Goal: Check status: Check status

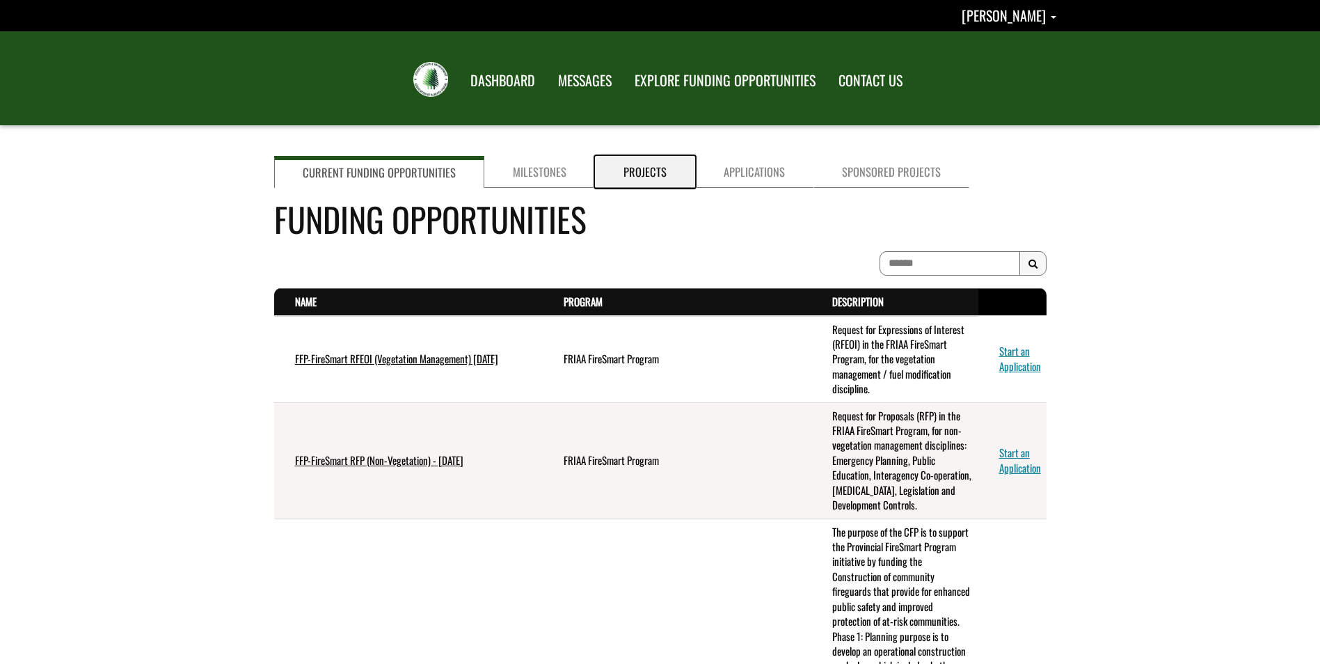
click at [653, 182] on link "Projects" at bounding box center [645, 172] width 100 height 32
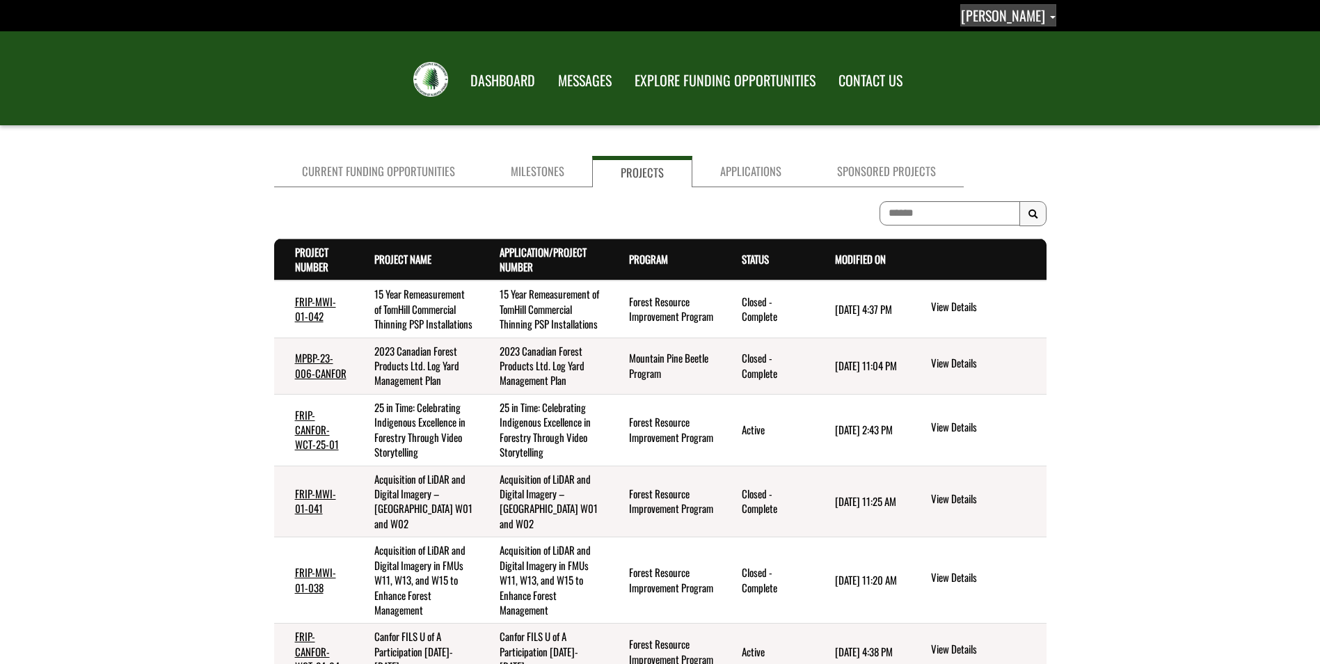
click at [1046, 13] on link "[PERSON_NAME]" at bounding box center [1008, 15] width 96 height 22
click at [1018, 70] on link "Sign out" at bounding box center [1001, 73] width 108 height 19
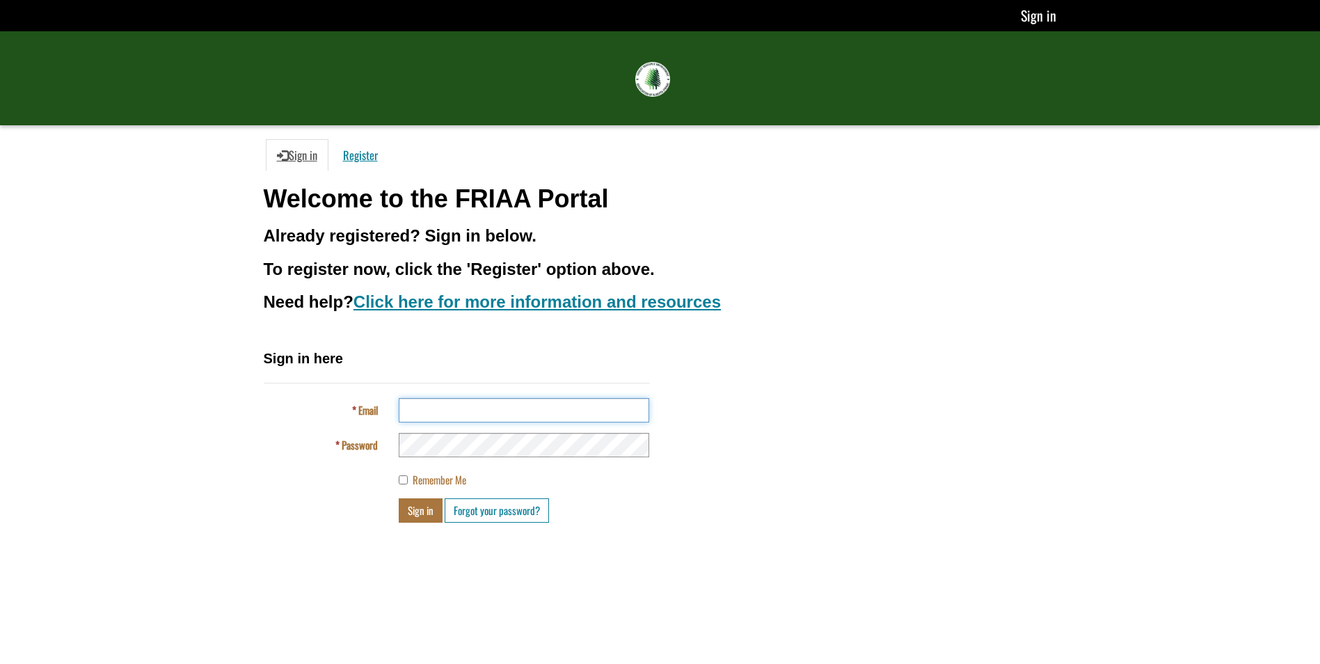
drag, startPoint x: 447, startPoint y: 415, endPoint x: 439, endPoint y: 402, distance: 15.3
click at [447, 415] on input "Email" at bounding box center [524, 410] width 250 height 24
type input "**********"
click at [422, 513] on button "Sign in" at bounding box center [421, 510] width 44 height 24
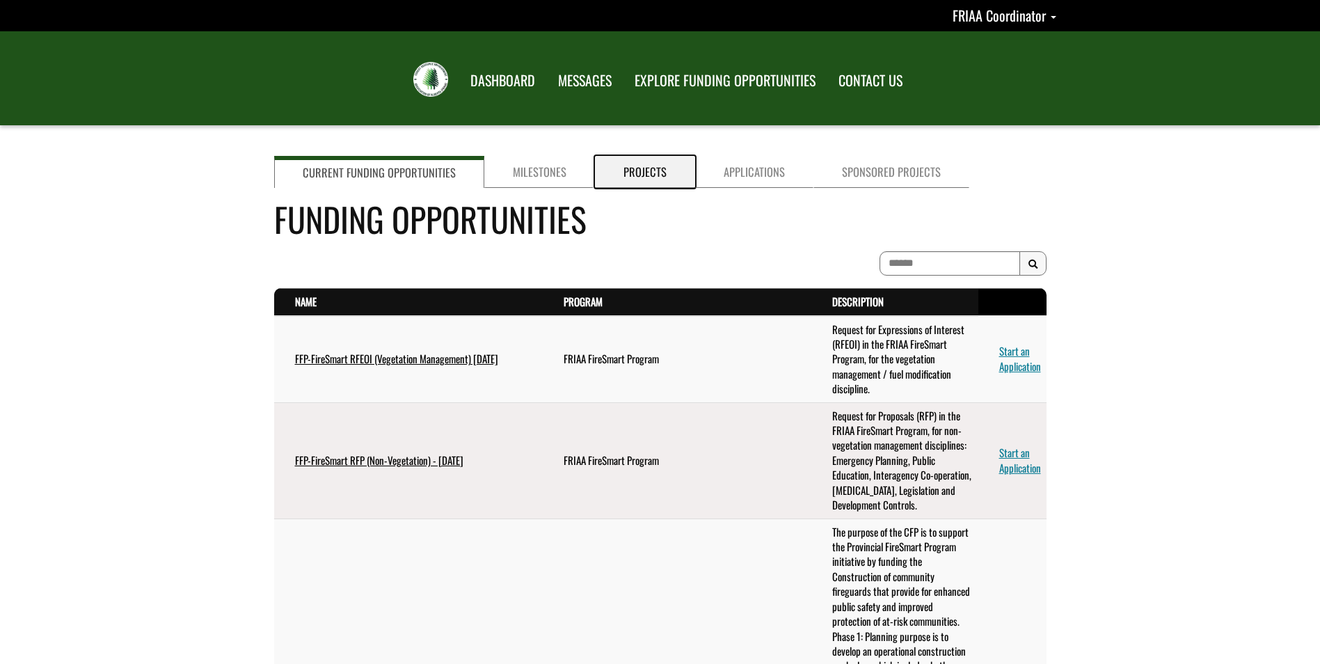
click at [641, 165] on link "Projects" at bounding box center [645, 172] width 100 height 32
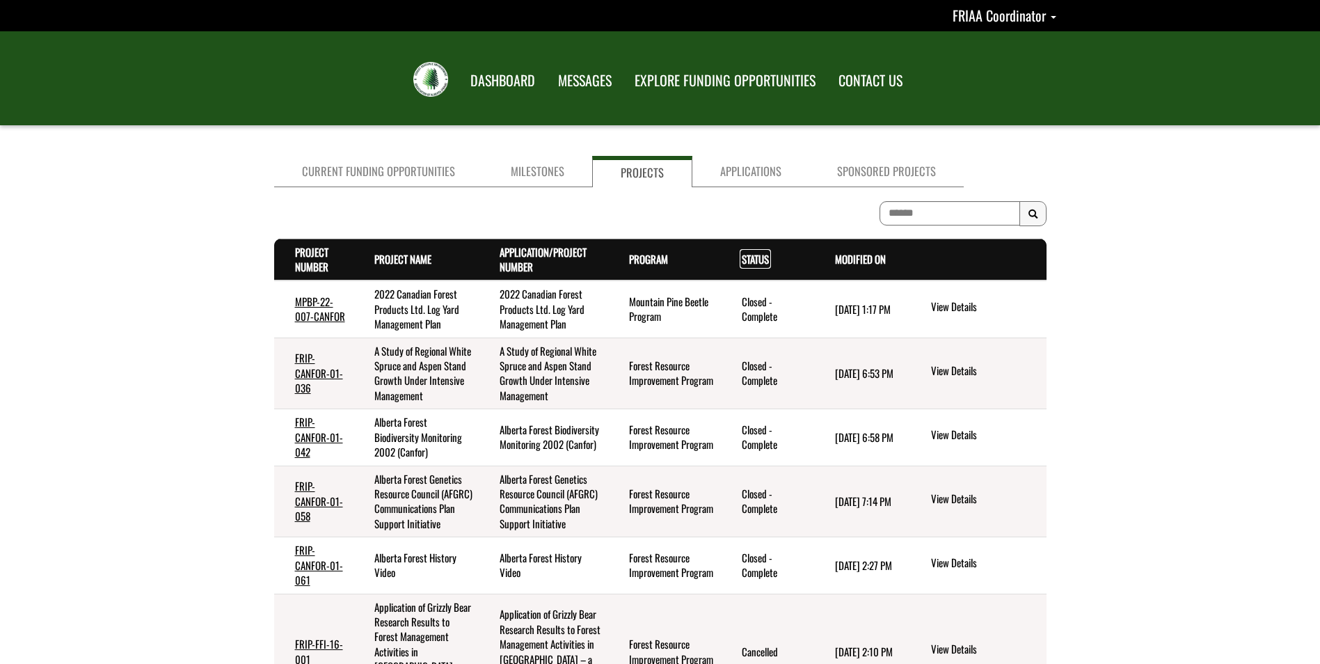
click at [749, 264] on link "Status . sort descending" at bounding box center [755, 258] width 27 height 15
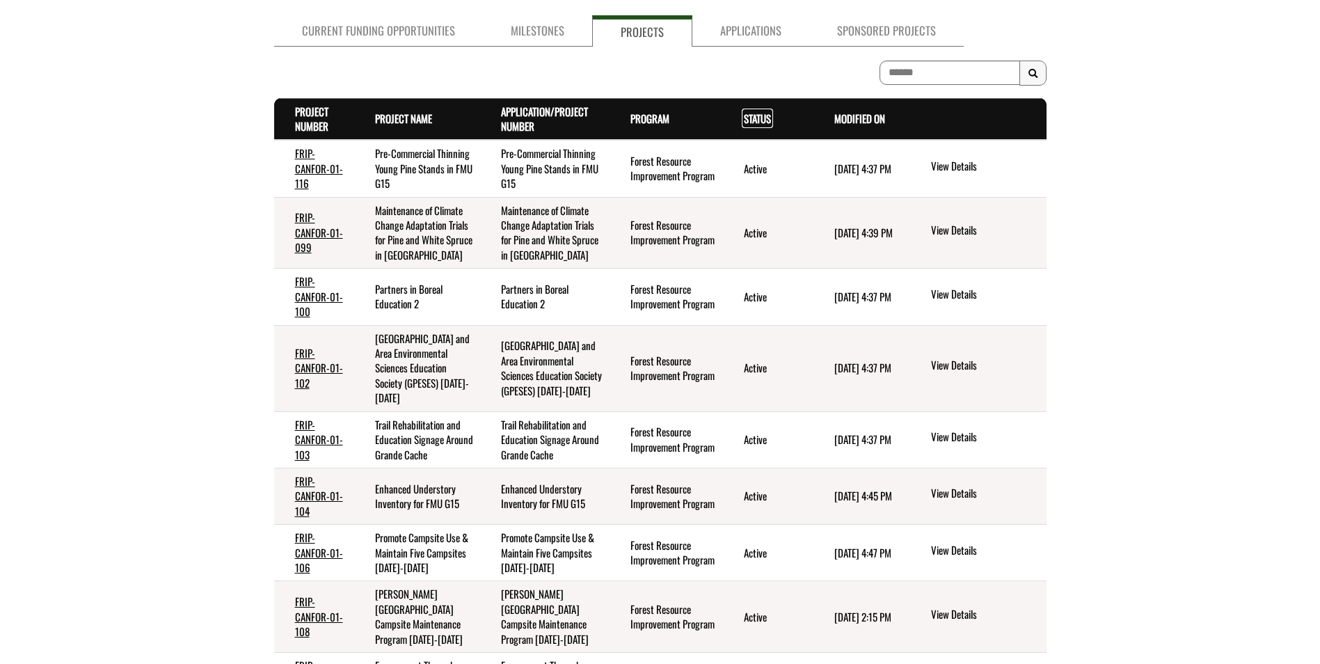
scroll to position [317, 0]
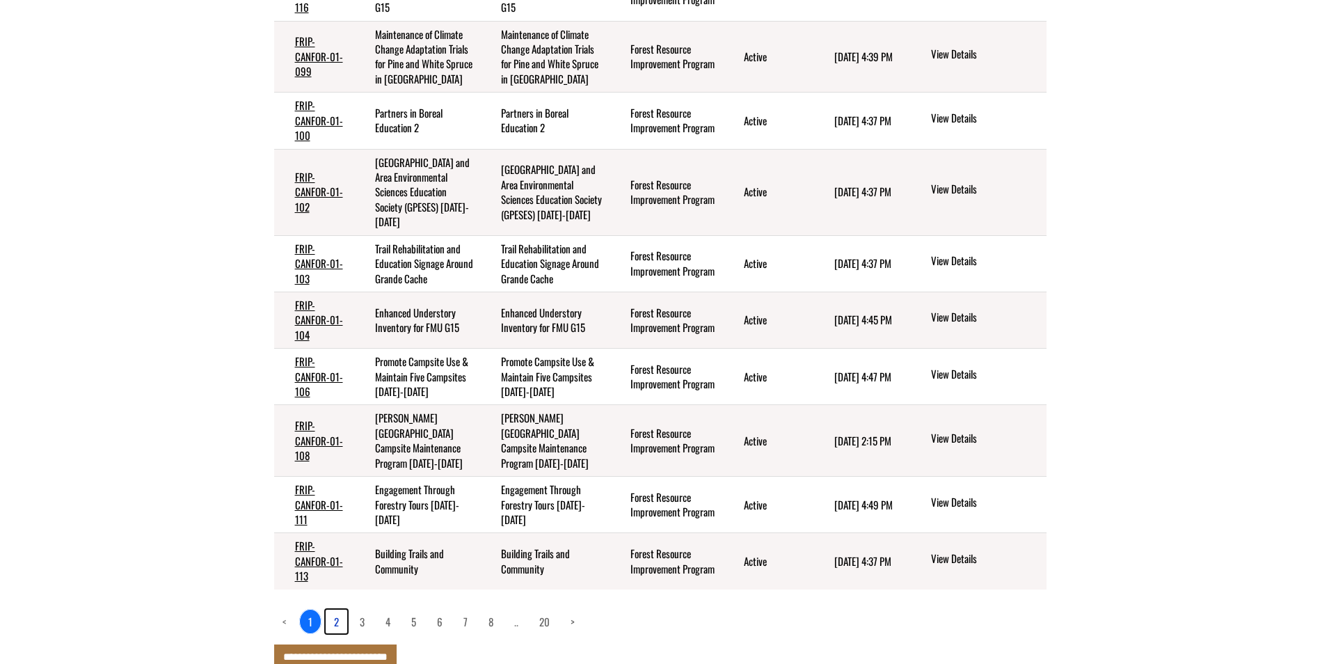
click at [333, 609] on link "2" at bounding box center [337, 621] width 22 height 24
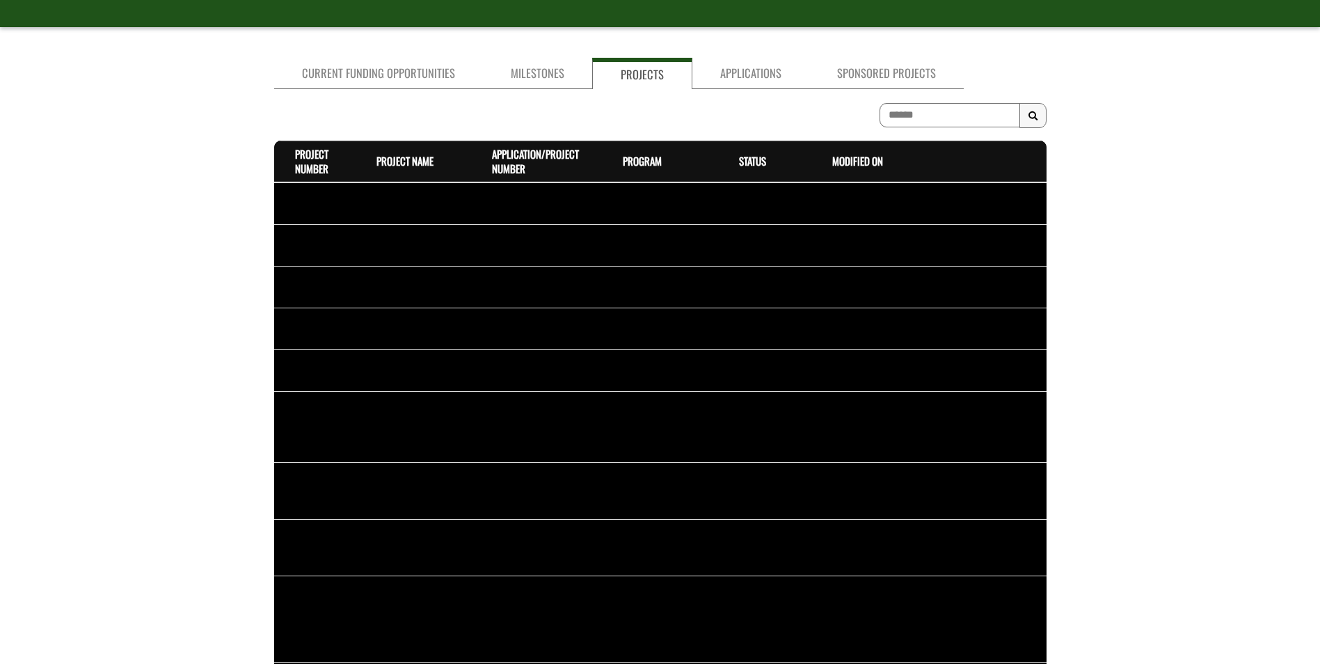
scroll to position [302, 0]
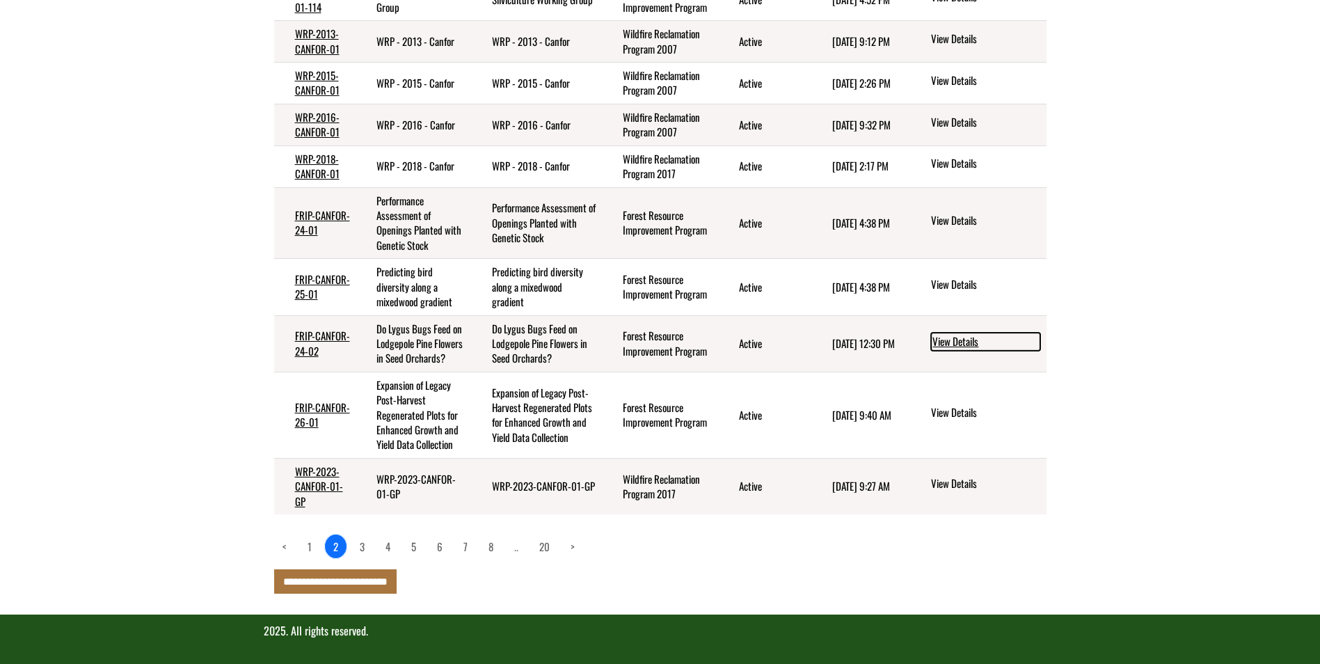
click at [953, 337] on link "View Details" at bounding box center [985, 342] width 109 height 18
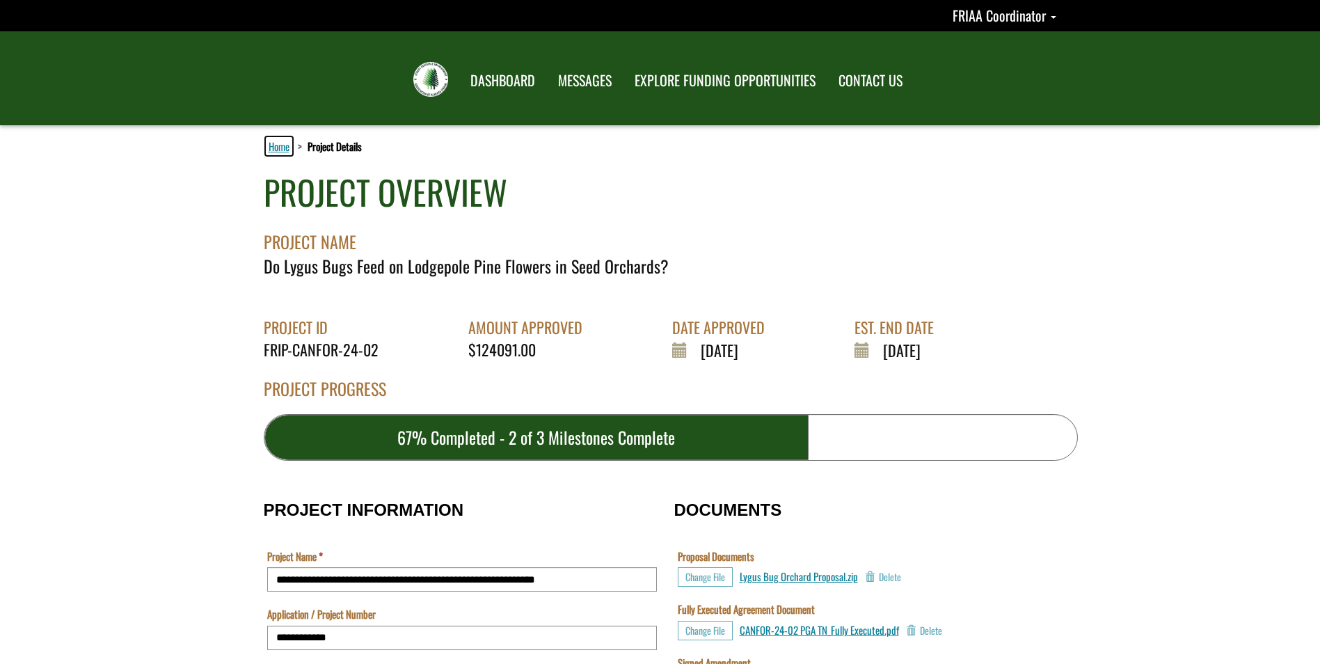
click at [278, 150] on link "Home" at bounding box center [279, 146] width 26 height 18
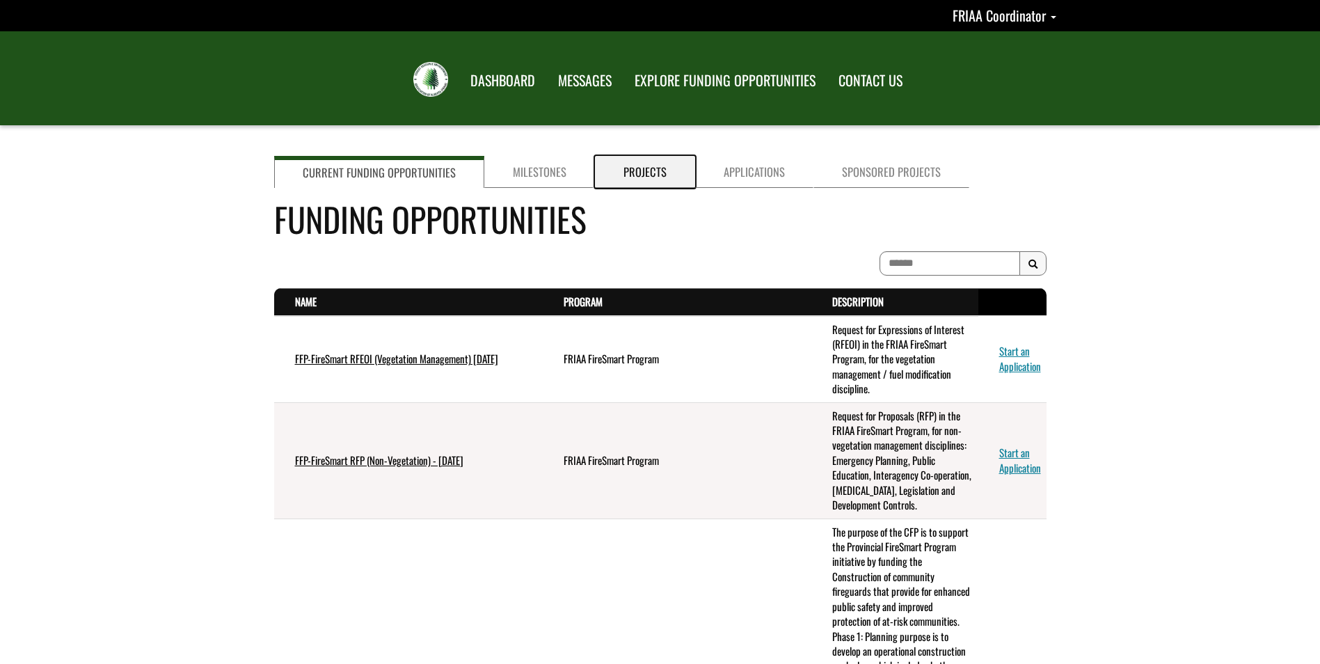
click at [630, 176] on link "Projects" at bounding box center [645, 172] width 100 height 32
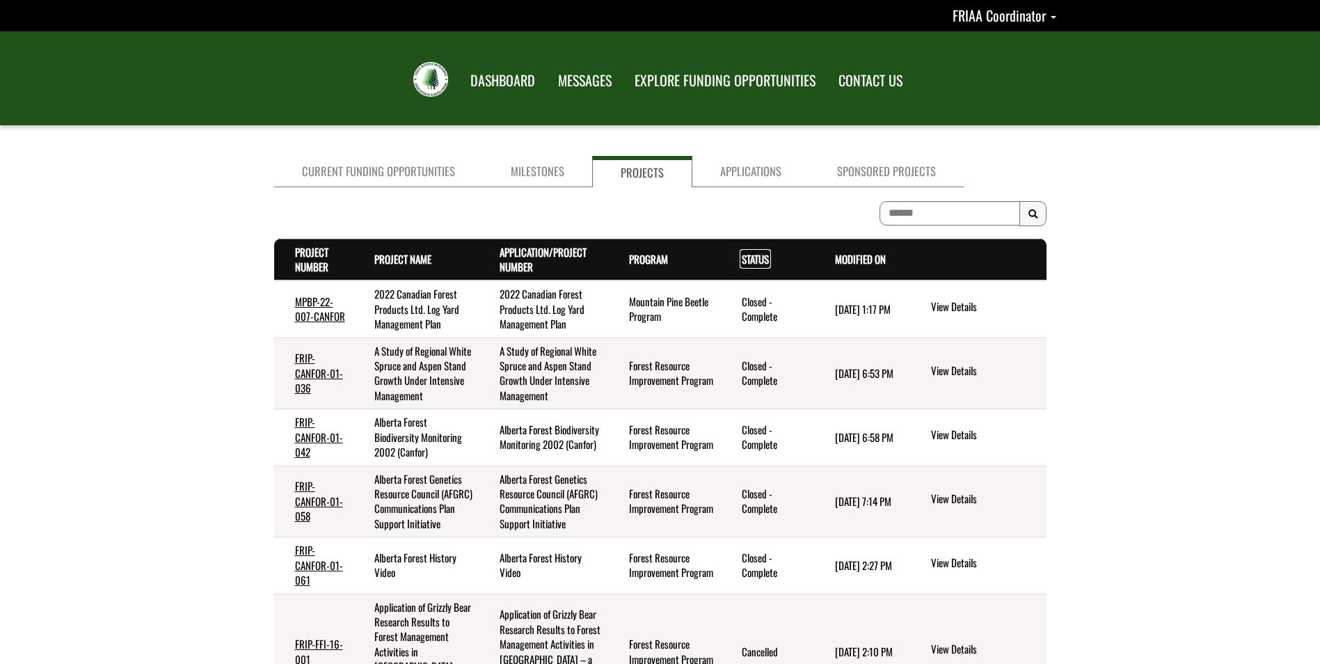
click at [745, 260] on link "Status . sort descending" at bounding box center [755, 258] width 27 height 15
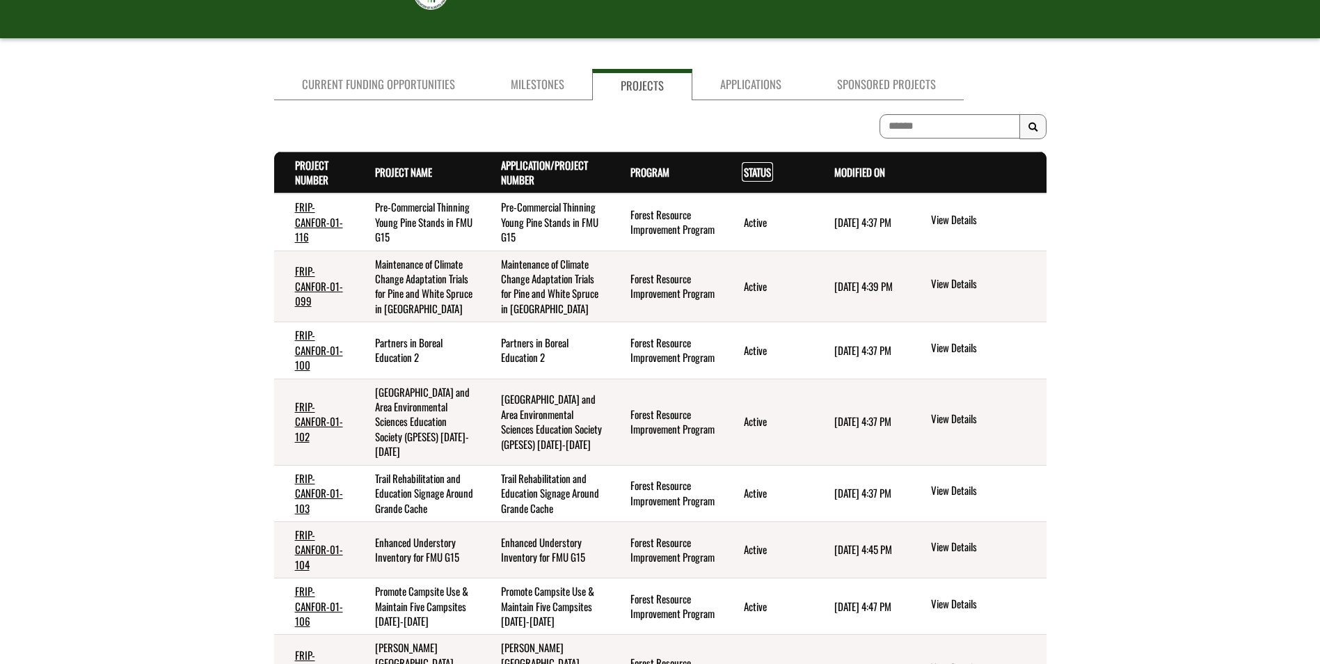
scroll to position [317, 0]
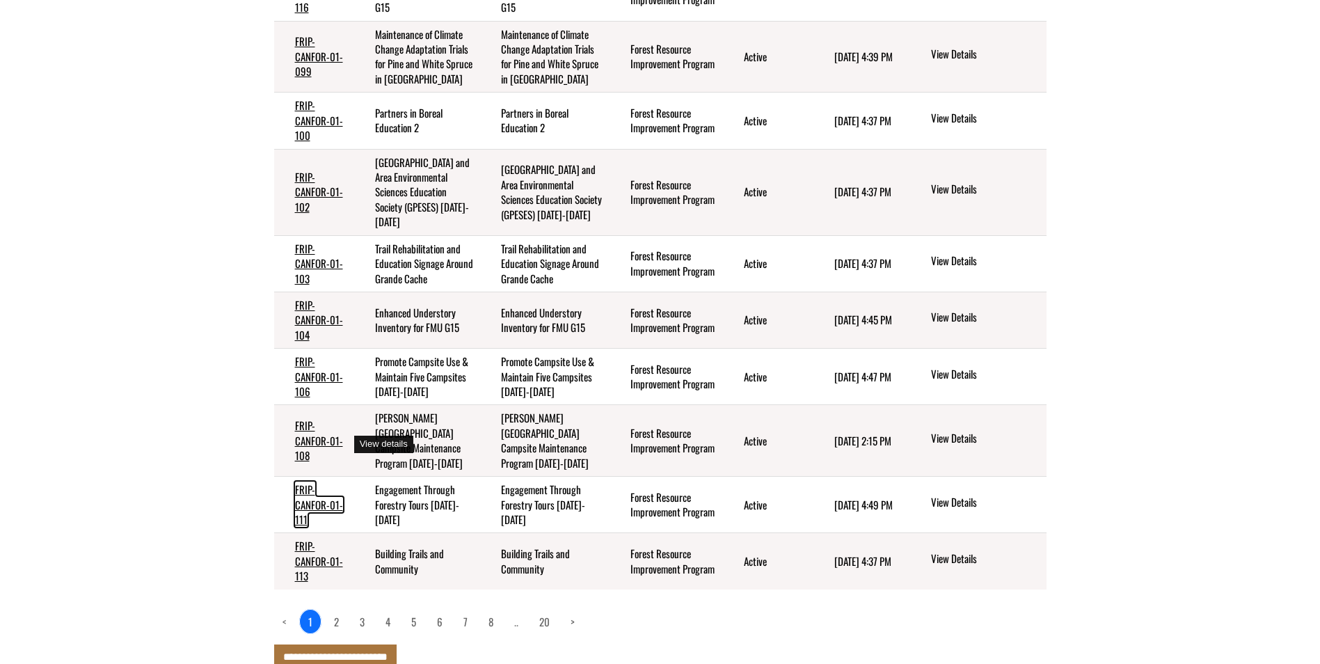
click at [333, 481] on link "FRIP-CANFOR-01-111" at bounding box center [319, 503] width 48 height 45
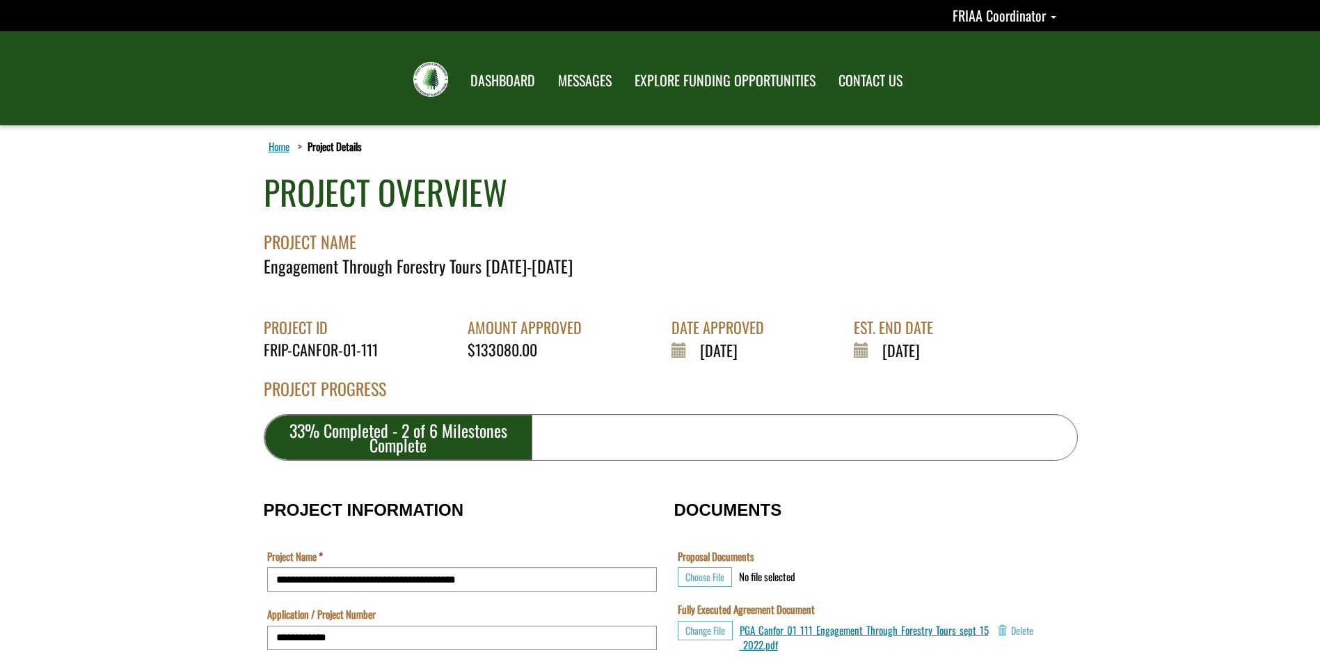
scroll to position [278, 0]
